Goal: Task Accomplishment & Management: Manage account settings

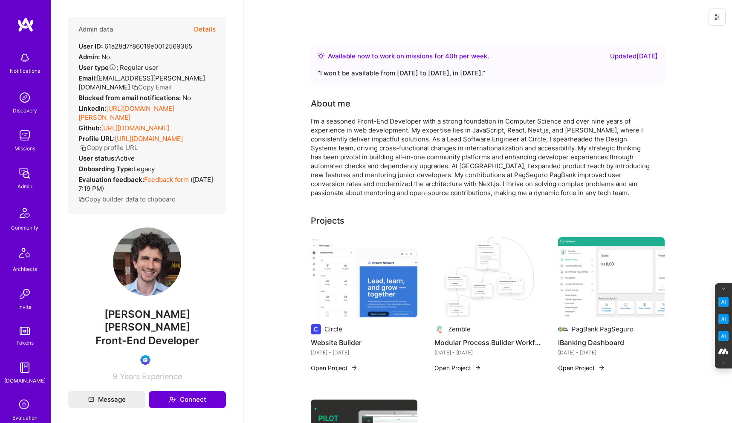
click at [716, 18] on icon at bounding box center [717, 16] width 5 height 5
click at [681, 34] on button "Login as Tiso" at bounding box center [686, 37] width 79 height 22
